Goal: Information Seeking & Learning: Learn about a topic

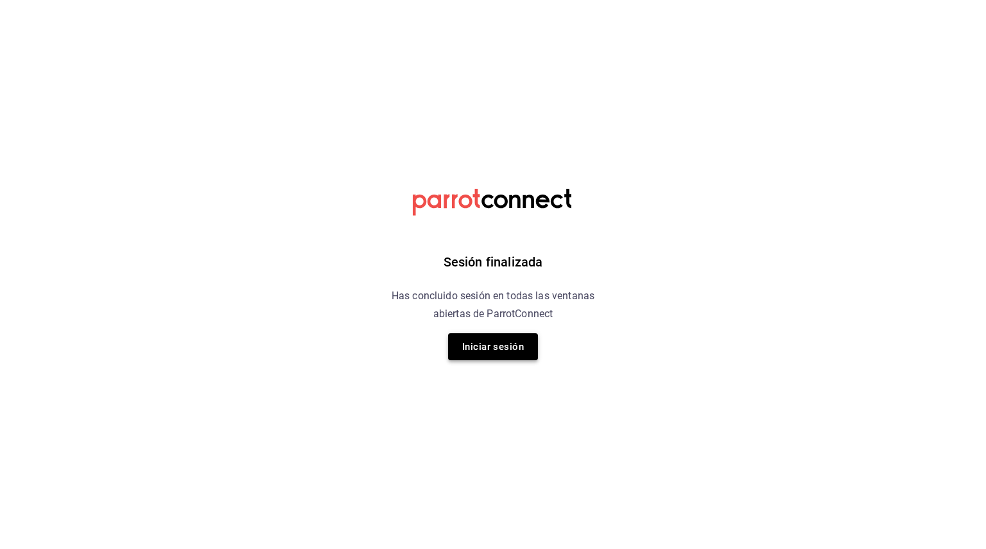
click at [492, 353] on button "Iniciar sesión" at bounding box center [493, 346] width 90 height 27
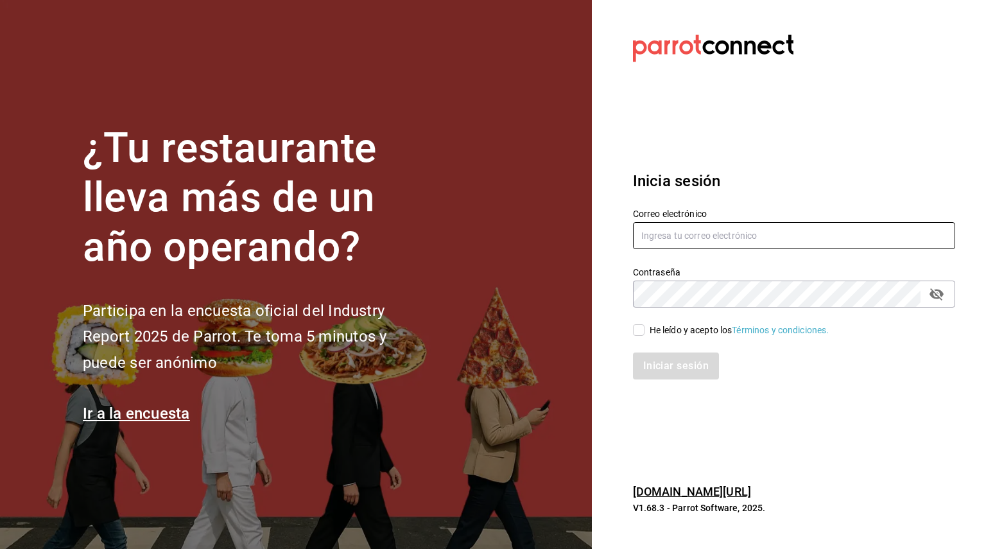
click at [681, 233] on input "text" at bounding box center [794, 235] width 322 height 27
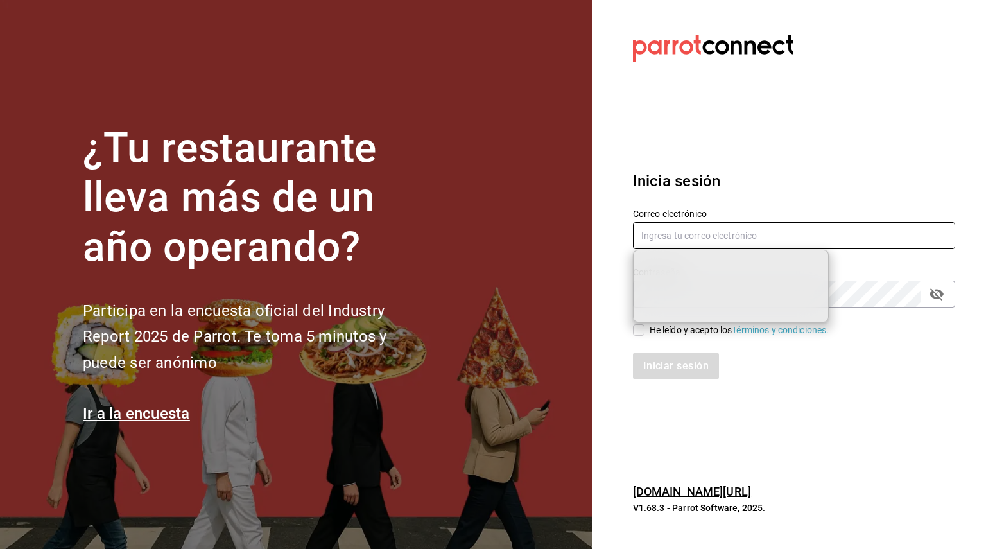
type input "[EMAIL_ADDRESS][DOMAIN_NAME]"
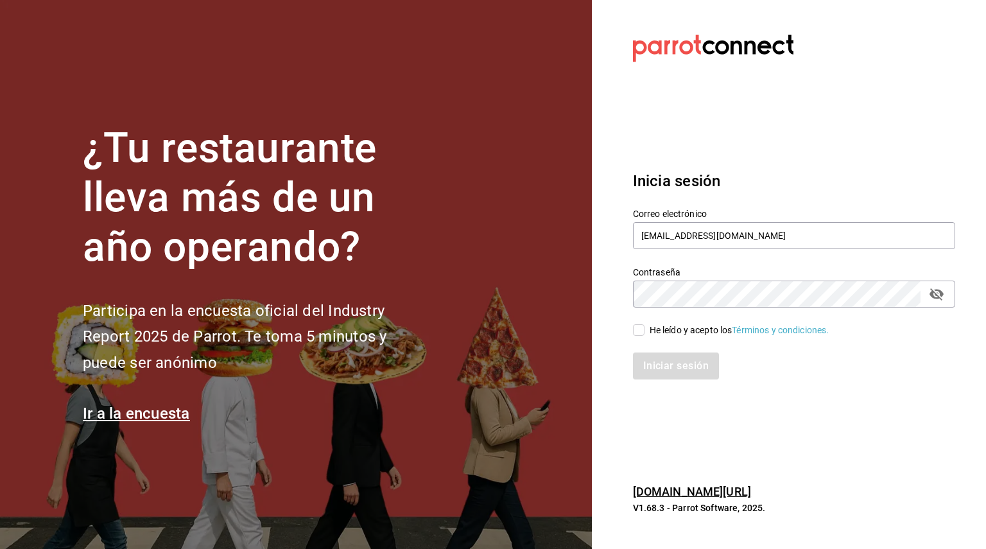
click at [642, 331] on input "He leído y acepto los Términos y condiciones." at bounding box center [639, 330] width 12 height 12
checkbox input "true"
click at [672, 363] on button "Iniciar sesión" at bounding box center [676, 366] width 87 height 27
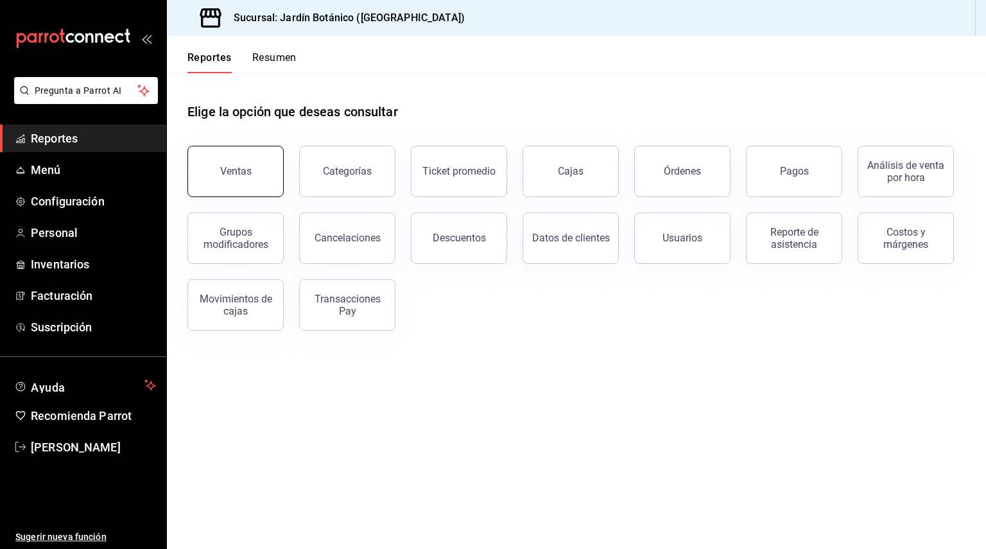
click at [231, 164] on button "Ventas" at bounding box center [236, 171] width 96 height 51
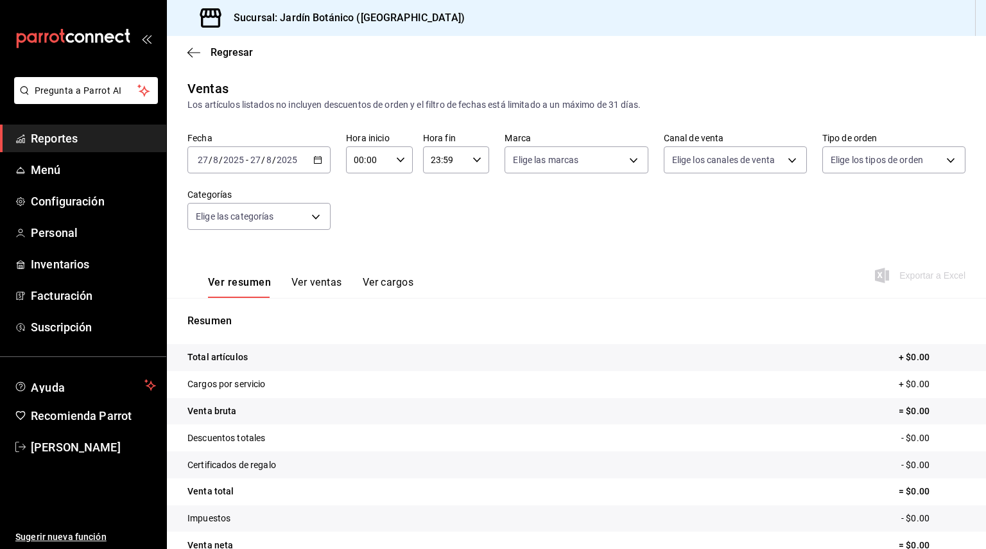
click at [319, 156] on icon "button" at bounding box center [317, 159] width 9 height 9
click at [455, 247] on div "Ver resumen Ver ventas Ver cargos Exportar a Excel" at bounding box center [576, 271] width 819 height 53
click at [300, 164] on div "2025-08-27 27 / 8 / 2025 - 2025-08-27 27 / 8 / 2025" at bounding box center [259, 159] width 143 height 27
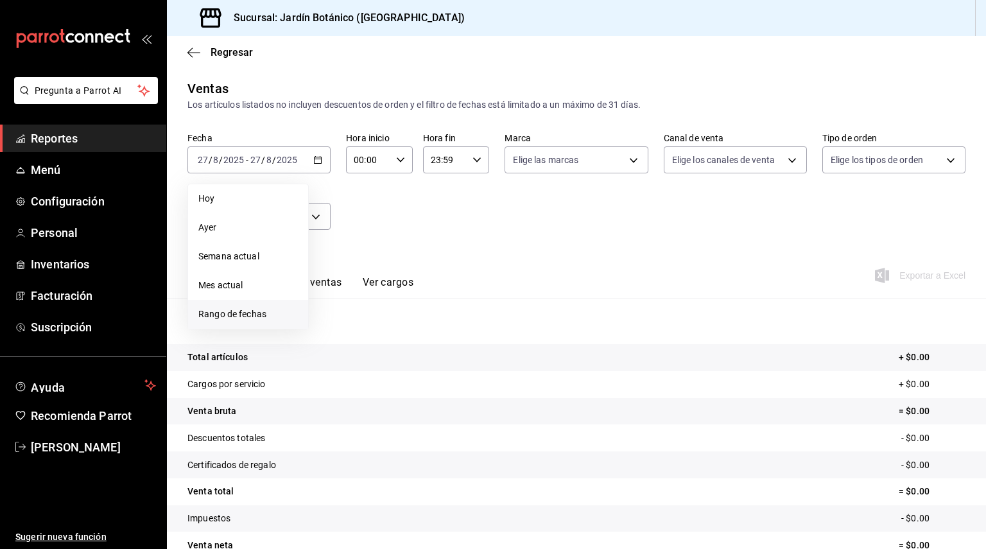
click at [255, 319] on span "Rango de fechas" at bounding box center [248, 314] width 100 height 13
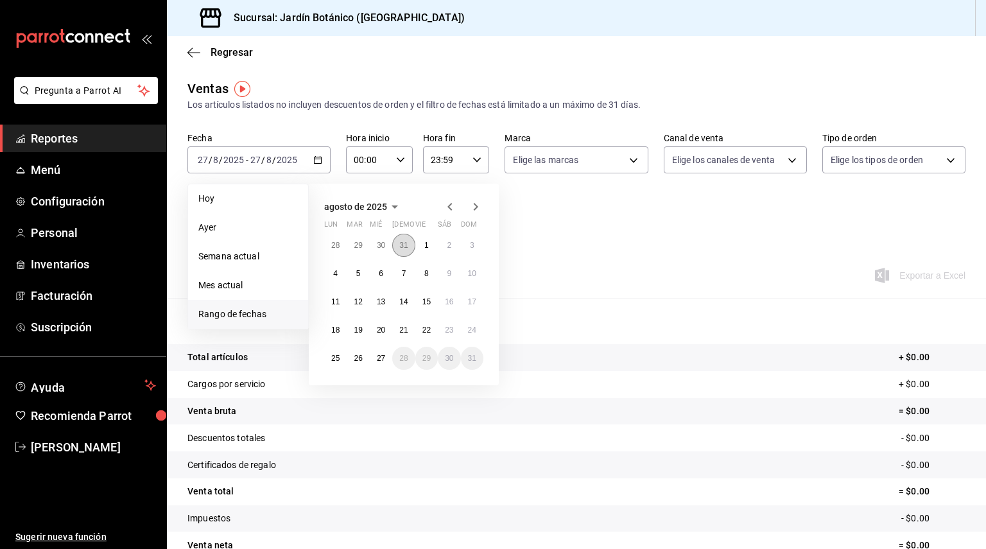
click at [406, 240] on button "31" at bounding box center [403, 245] width 22 height 23
drag, startPoint x: 476, startPoint y: 203, endPoint x: 471, endPoint y: 218, distance: 15.6
click at [476, 204] on icon "button" at bounding box center [475, 206] width 15 height 15
click at [351, 358] on button "26" at bounding box center [358, 358] width 22 height 23
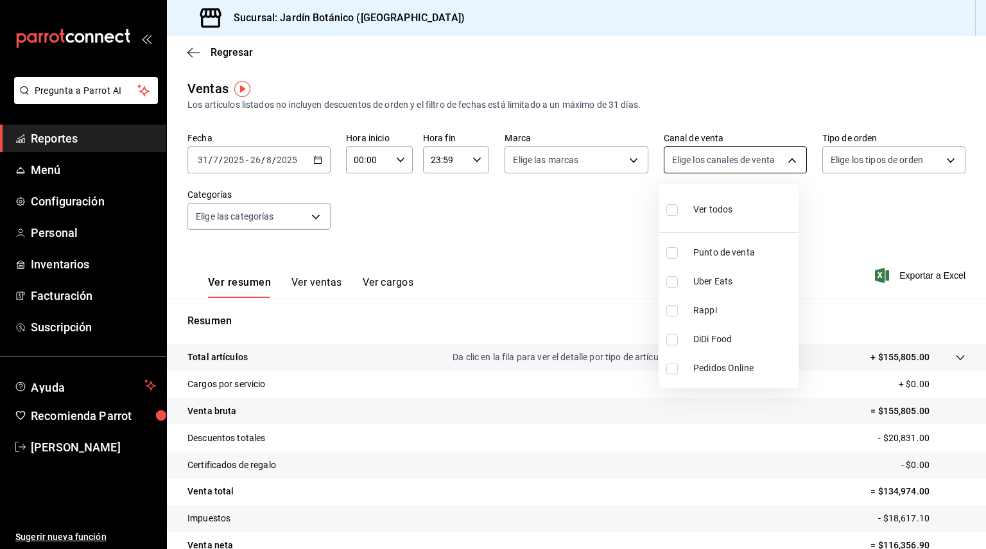
click at [739, 155] on body "Pregunta a Parrot AI Reportes Menú Configuración Personal Inventarios Facturaci…" at bounding box center [493, 274] width 986 height 549
click at [709, 216] on div "Ver todos" at bounding box center [700, 209] width 66 height 28
type input "PARROT,UBER_EATS,RAPPI,DIDI_FOOD,ONLINE"
checkbox input "true"
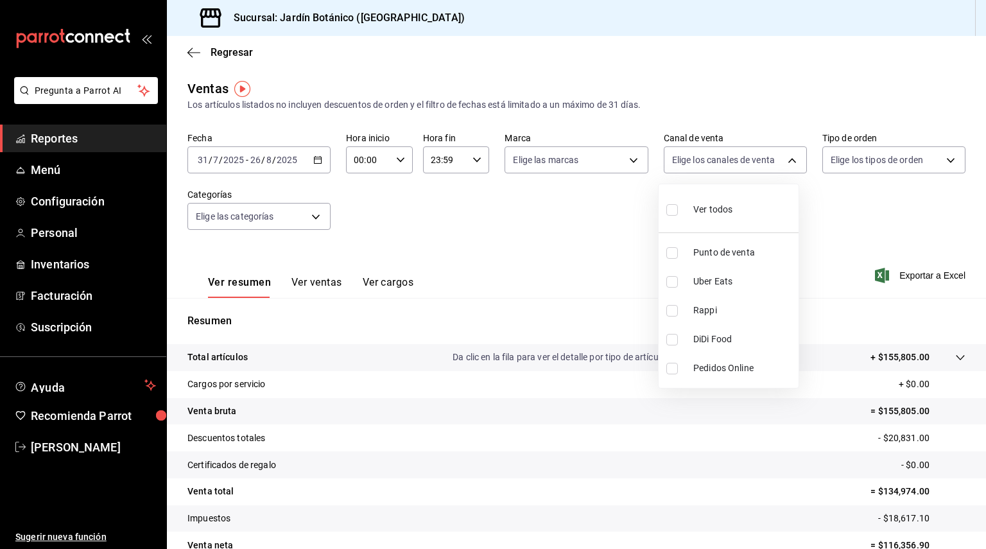
checkbox input "true"
click at [918, 159] on div at bounding box center [493, 274] width 986 height 549
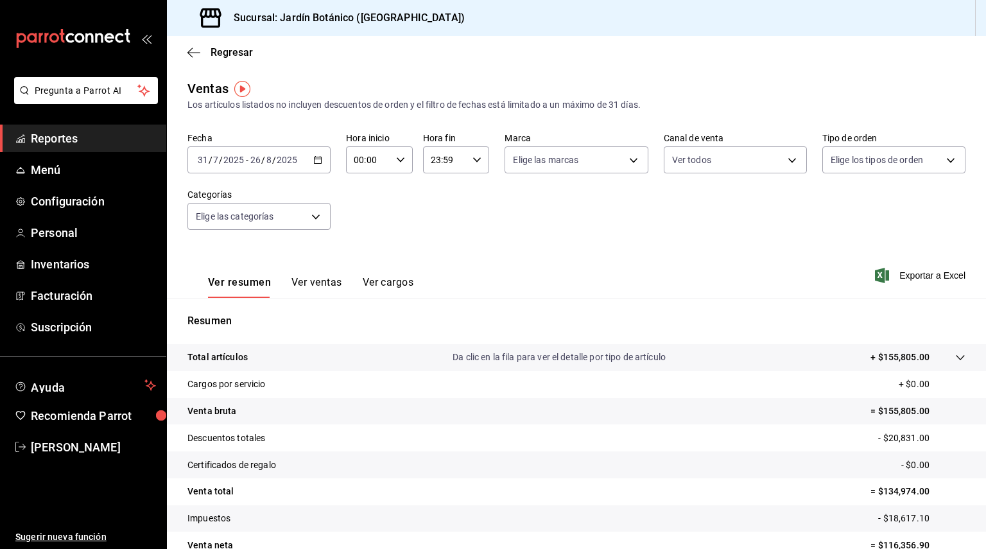
click at [891, 179] on div "Fecha 2025-07-31 31 / 7 / 2025 - 2025-08-26 26 / 8 / 2025 Hora inicio 00:00 Hor…" at bounding box center [577, 188] width 778 height 113
click at [874, 153] on body "Pregunta a Parrot AI Reportes Menú Configuración Personal Inventarios Facturaci…" at bounding box center [493, 274] width 986 height 549
click at [847, 221] on div "Ver todos" at bounding box center [856, 209] width 66 height 28
type input "b71cae31-e321-4780-84af-e9ff12803c80,507d9991-05ba-440b-8dd3-58a9f74307dc,EXTER…"
checkbox input "true"
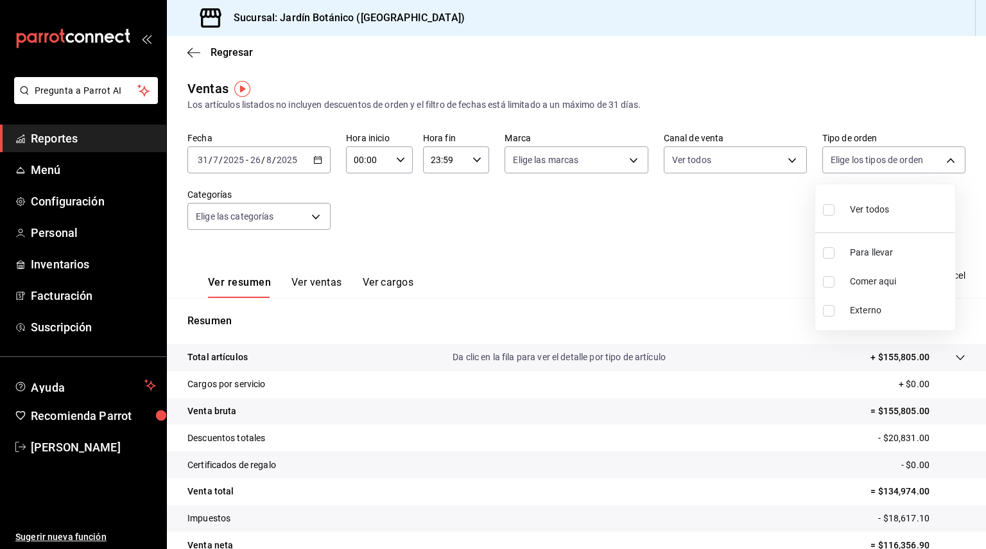
checkbox input "true"
click at [607, 157] on div at bounding box center [493, 274] width 986 height 549
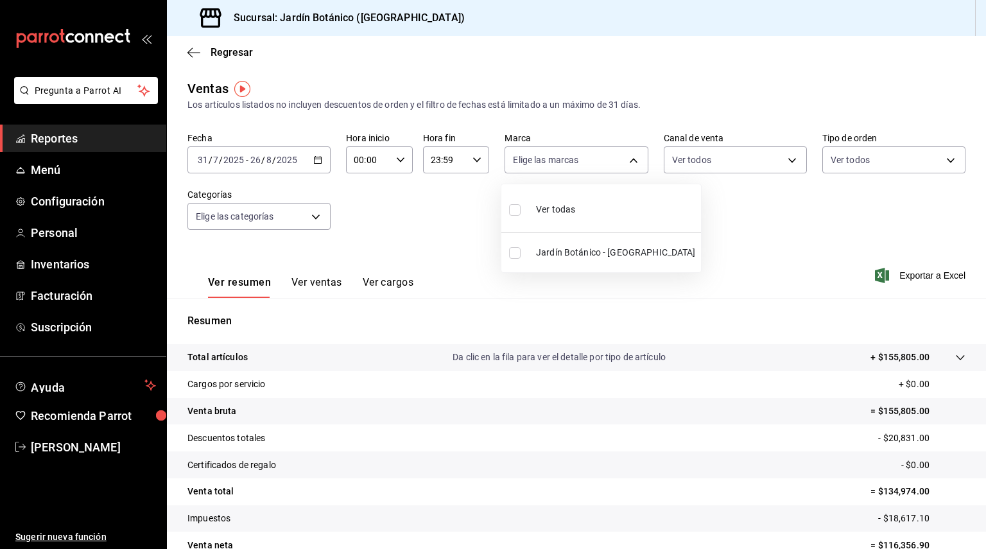
click at [607, 157] on body "Pregunta a Parrot AI Reportes Menú Configuración Personal Inventarios Facturaci…" at bounding box center [493, 274] width 986 height 549
click at [576, 204] on li "Ver todas" at bounding box center [602, 208] width 200 height 38
type input "781aeb6b-8595-4416-8dd1-2d5c48ea7787"
checkbox input "true"
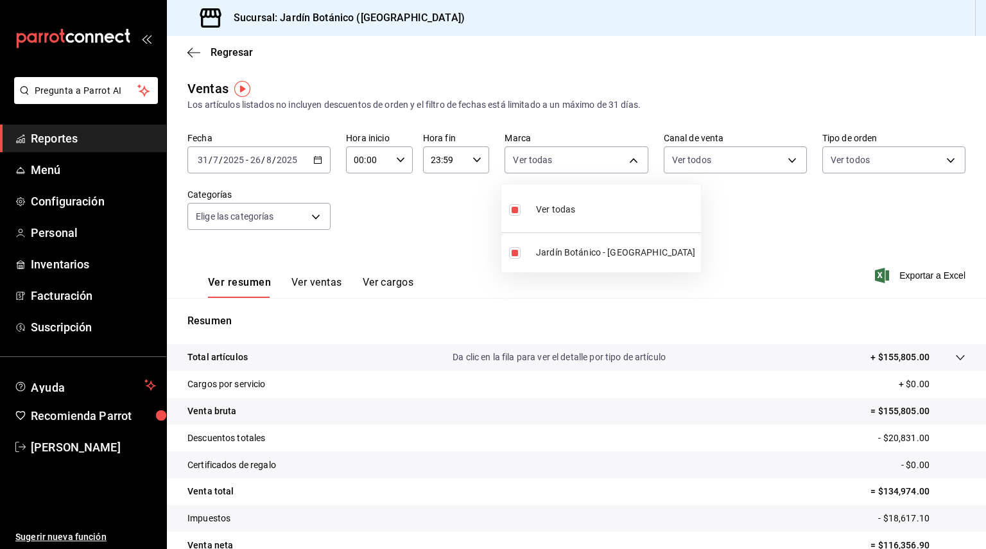
click at [312, 220] on div at bounding box center [493, 274] width 986 height 549
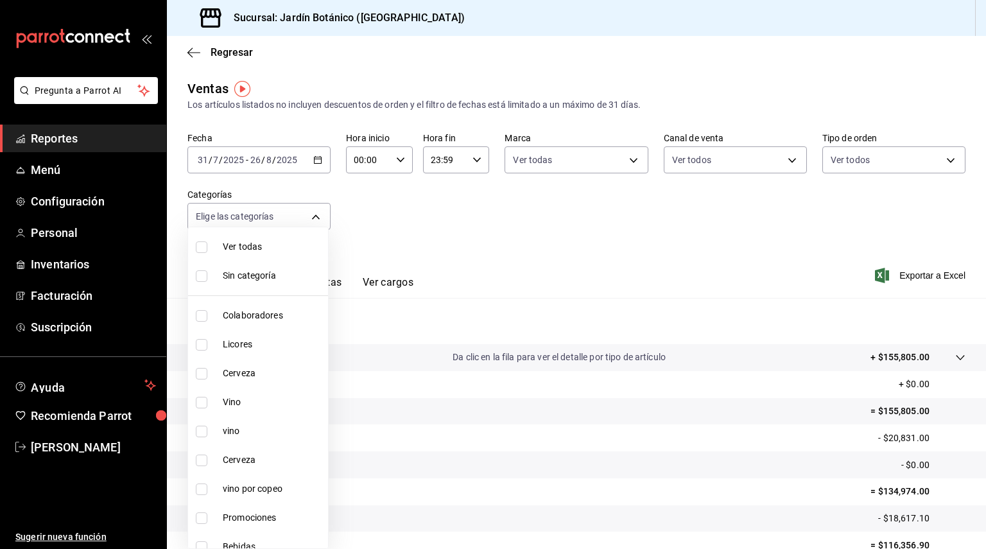
click at [312, 220] on body "Pregunta a Parrot AI Reportes Menú Configuración Personal Inventarios Facturaci…" at bounding box center [493, 274] width 986 height 549
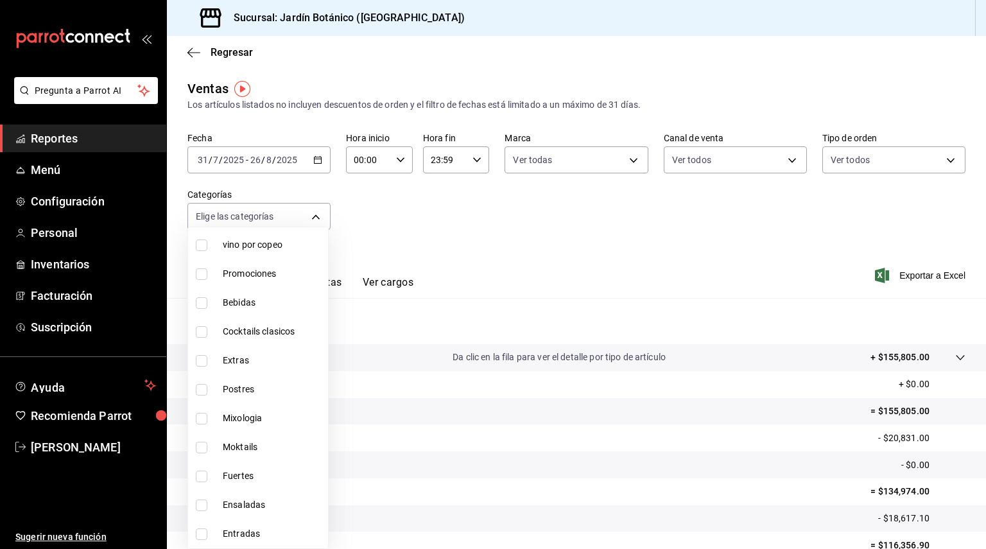
click at [277, 471] on span "Fuertes" at bounding box center [273, 475] width 100 height 13
type input "b3c247d5-9684-4b49-8667-df2b03e5a631"
checkbox input "true"
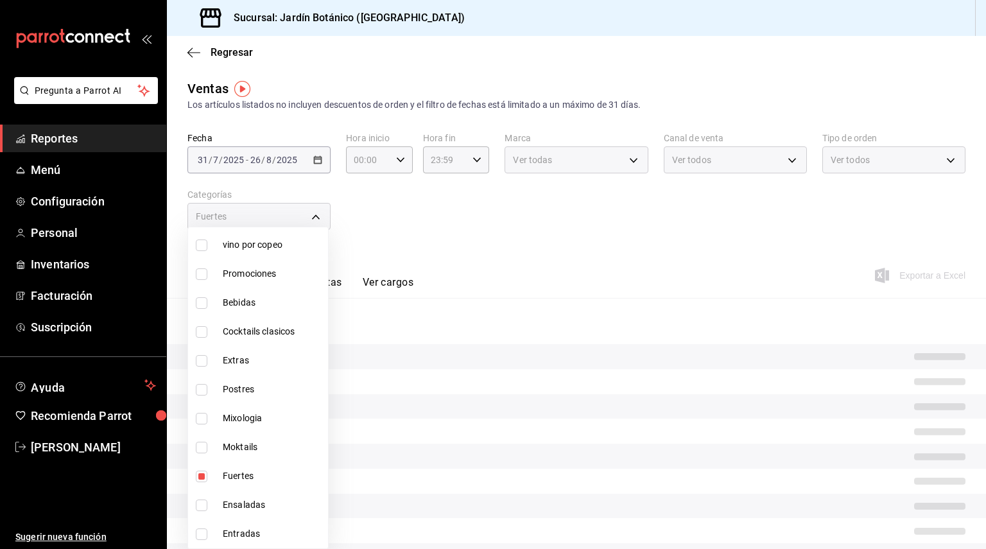
click at [574, 220] on div at bounding box center [493, 274] width 986 height 549
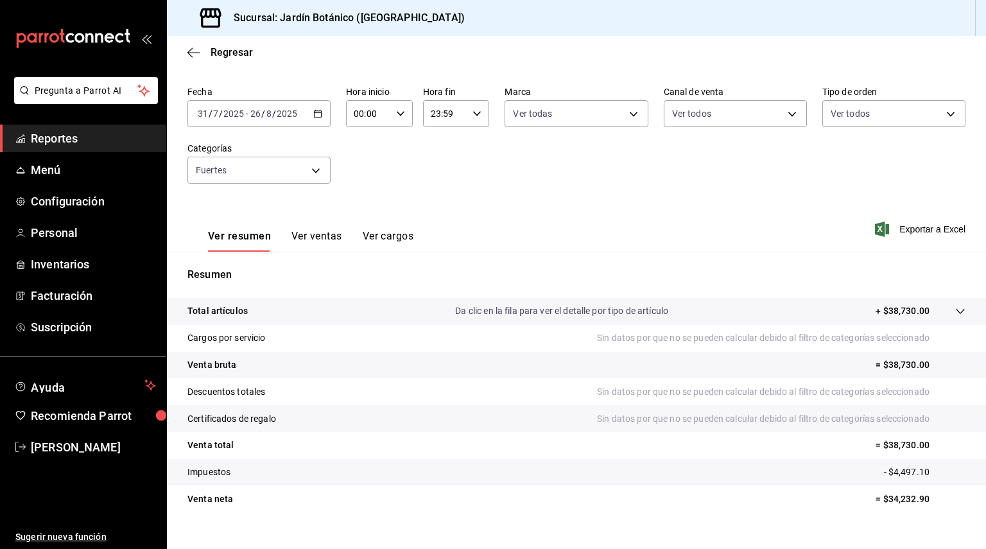
scroll to position [66, 0]
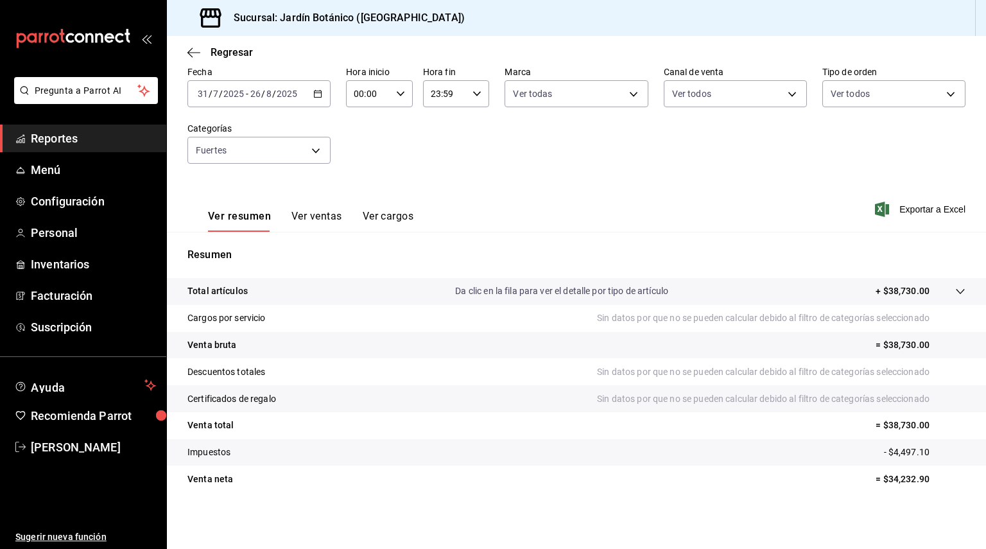
click at [320, 216] on button "Ver ventas" at bounding box center [317, 221] width 51 height 22
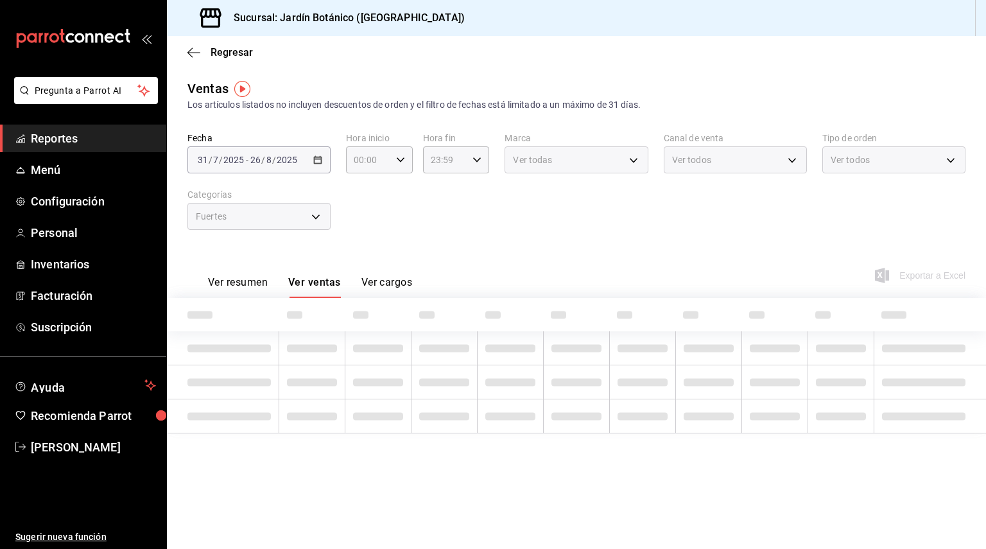
click at [187, 57] on div "Regresar" at bounding box center [576, 52] width 819 height 33
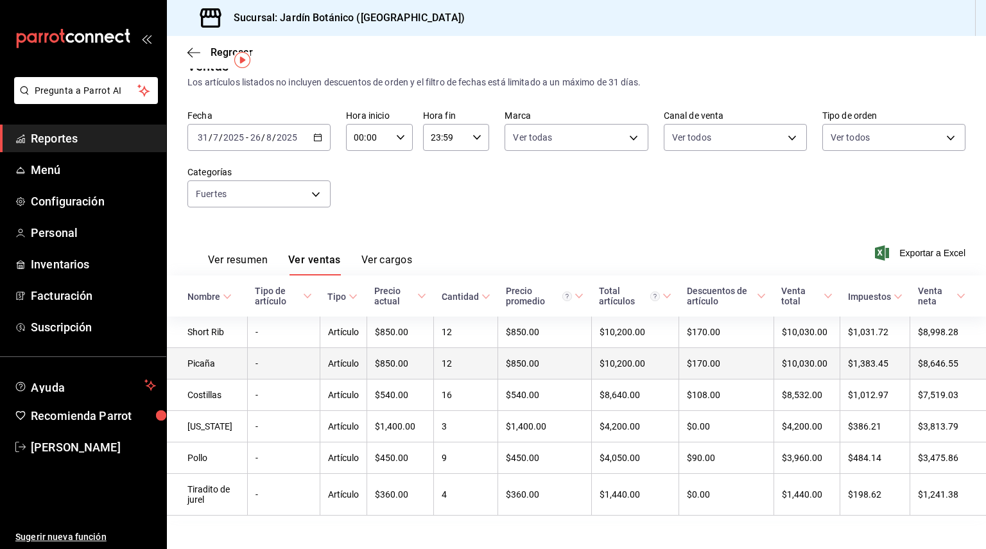
scroll to position [41, 0]
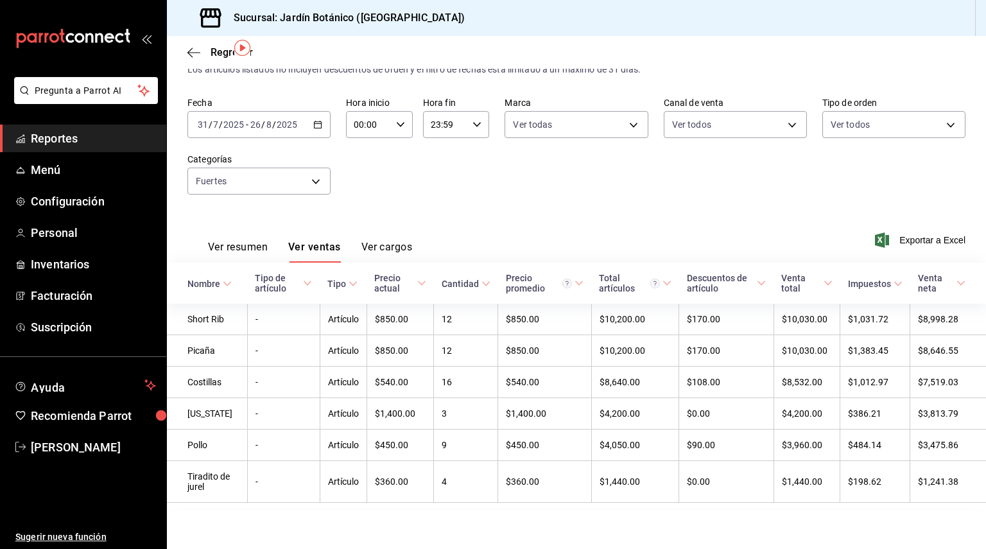
click at [320, 111] on div "2025-07-31 31 / 7 / 2025 - 2025-08-26 26 / 8 / 2025" at bounding box center [259, 124] width 143 height 27
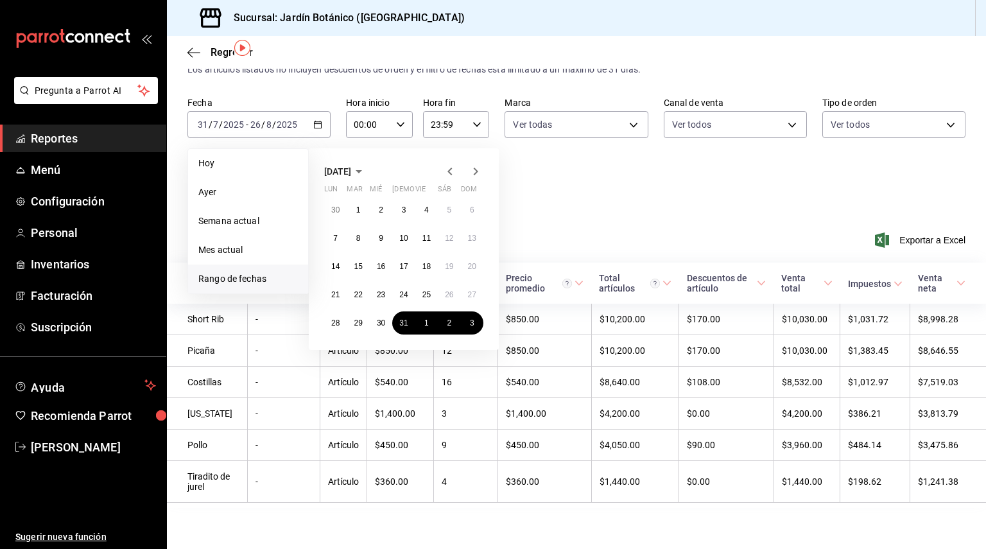
click at [477, 169] on icon "button" at bounding box center [475, 171] width 15 height 15
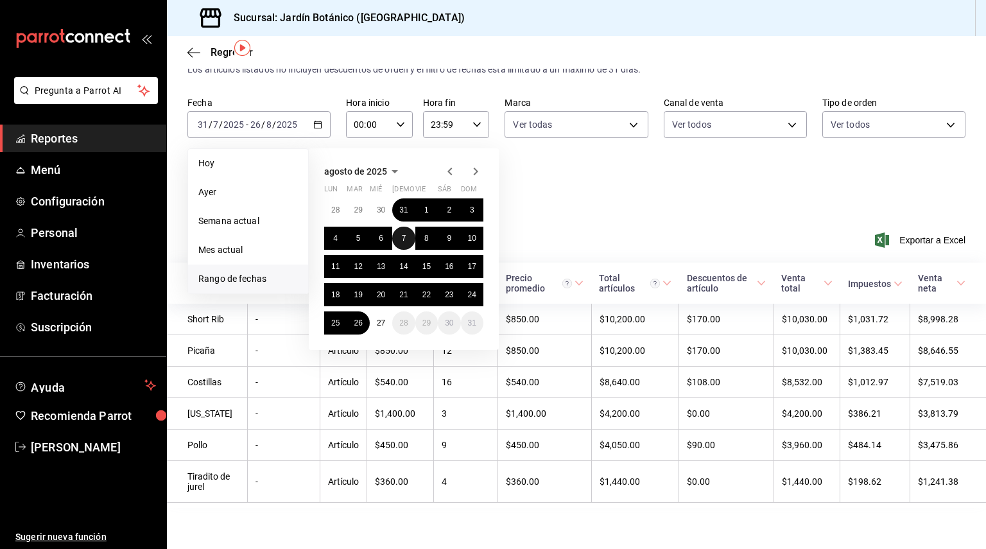
click at [401, 227] on button "7" at bounding box center [403, 238] width 22 height 23
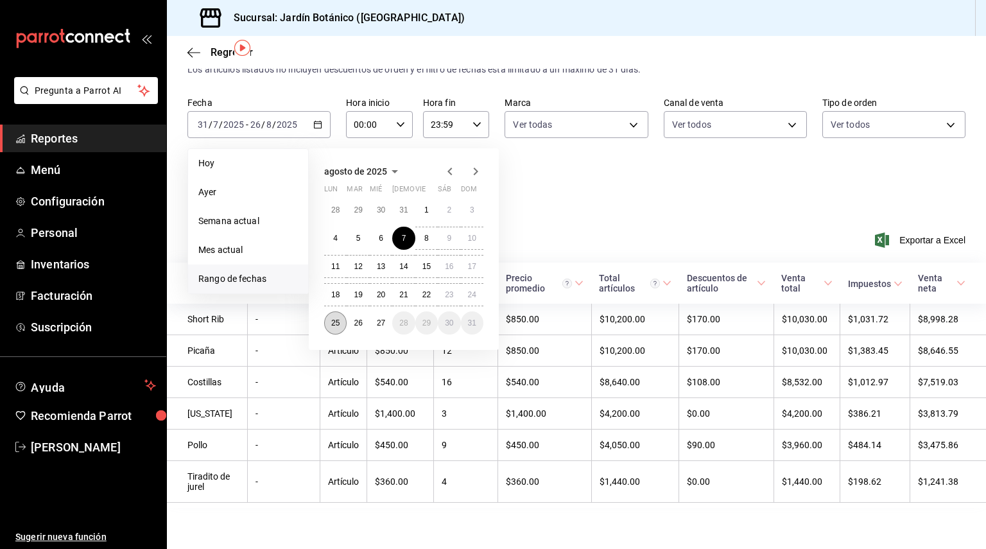
click at [335, 319] on abbr "25" at bounding box center [335, 323] width 8 height 9
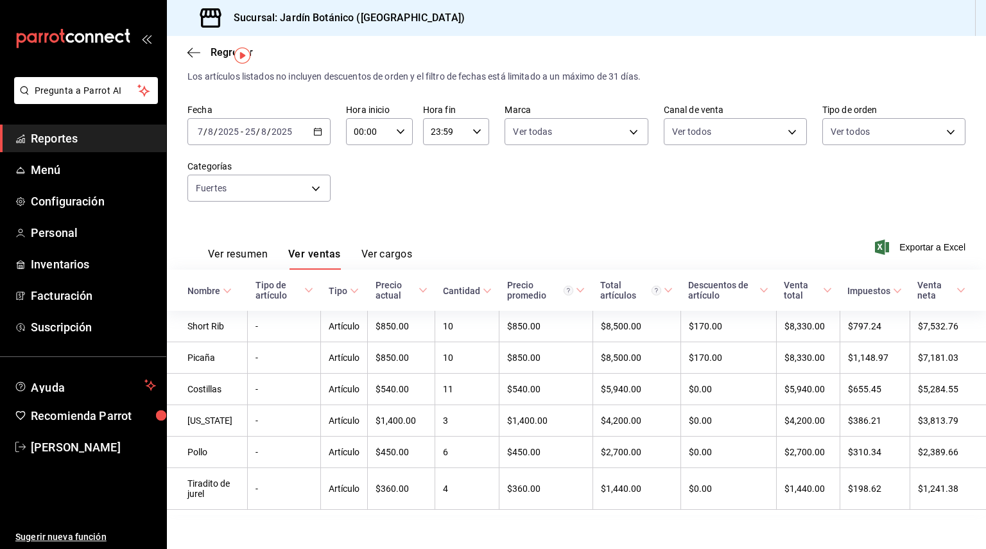
scroll to position [41, 0]
